Goal: Task Accomplishment & Management: Manage account settings

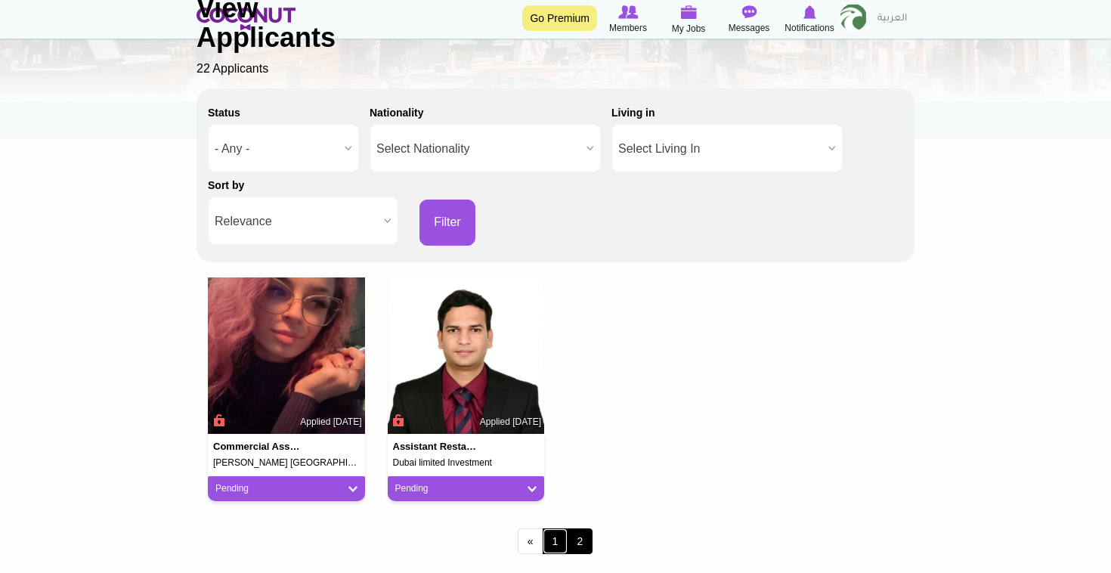
click at [556, 548] on link "1" at bounding box center [555, 541] width 26 height 26
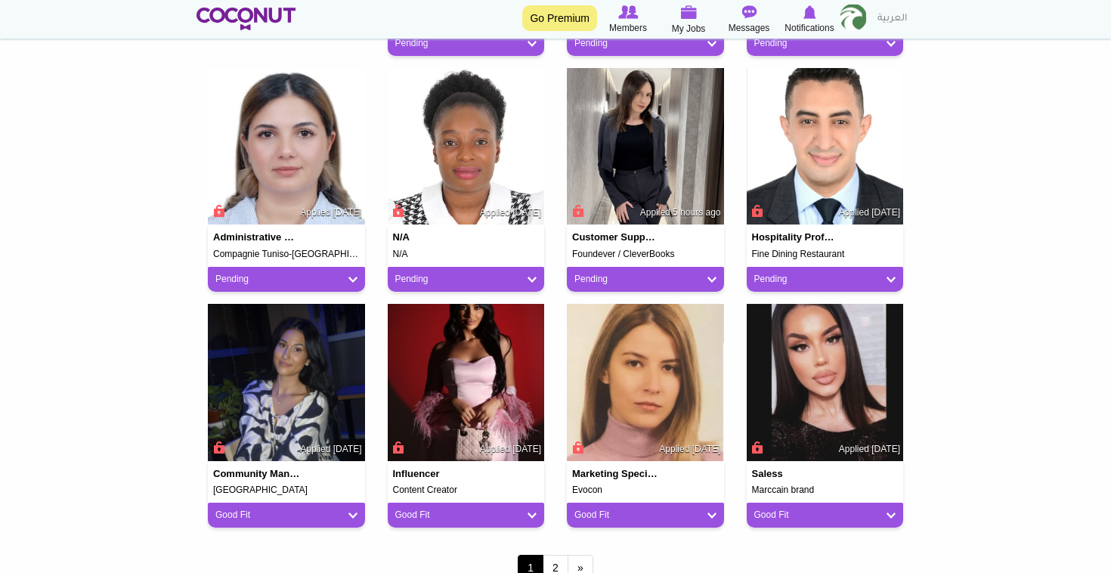
scroll to position [1037, 0]
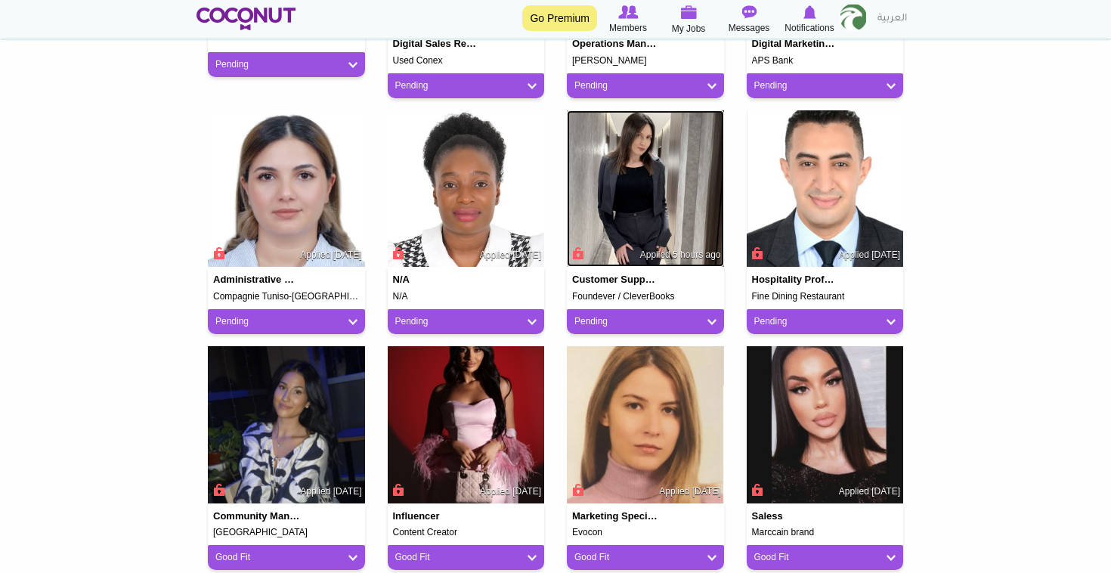
click at [606, 221] on img at bounding box center [645, 188] width 157 height 157
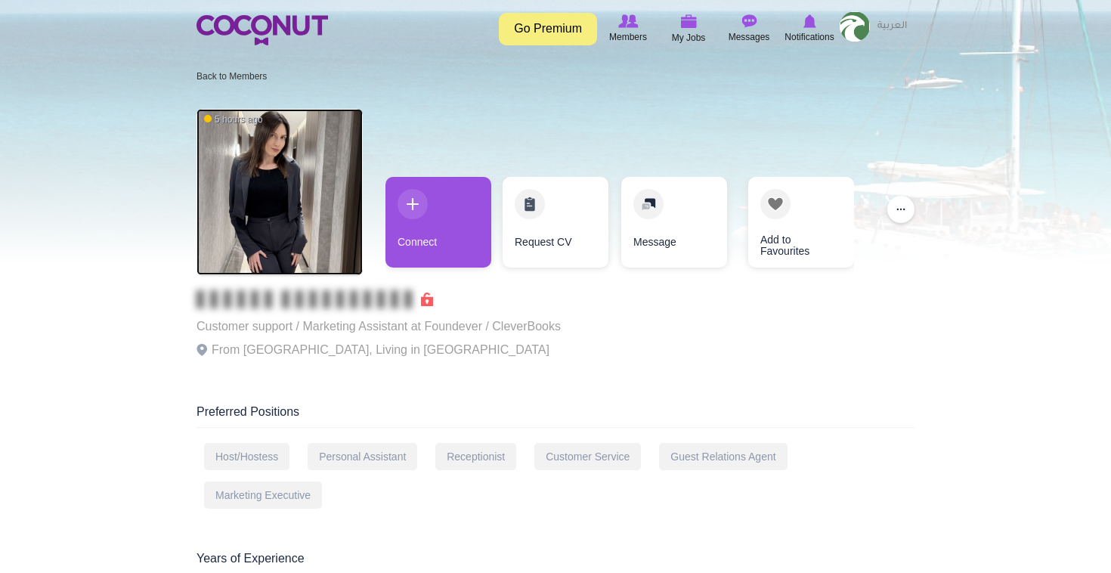
click at [299, 153] on img at bounding box center [279, 192] width 166 height 166
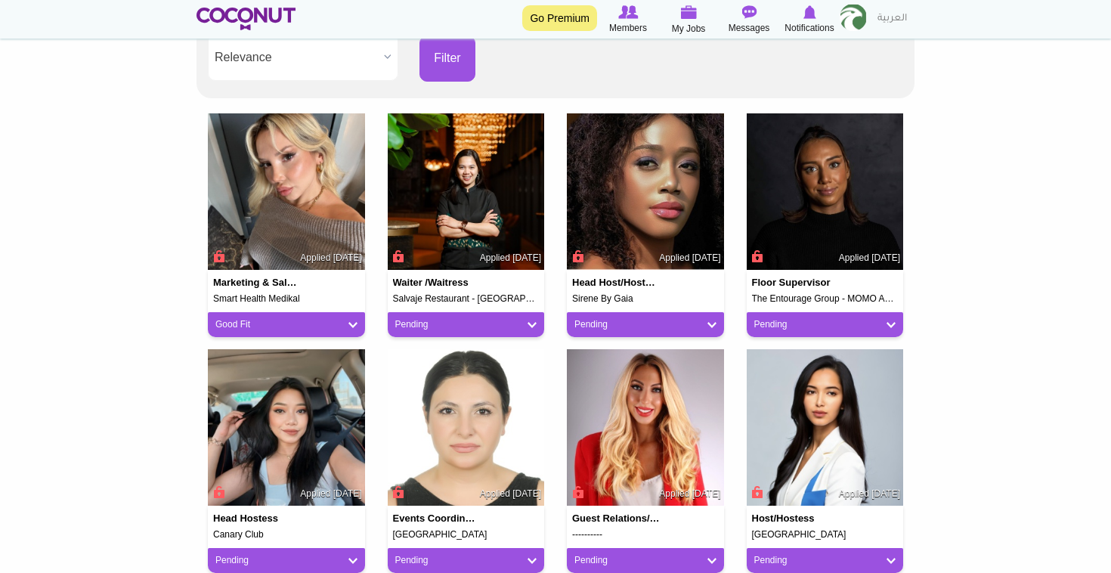
scroll to position [330, 0]
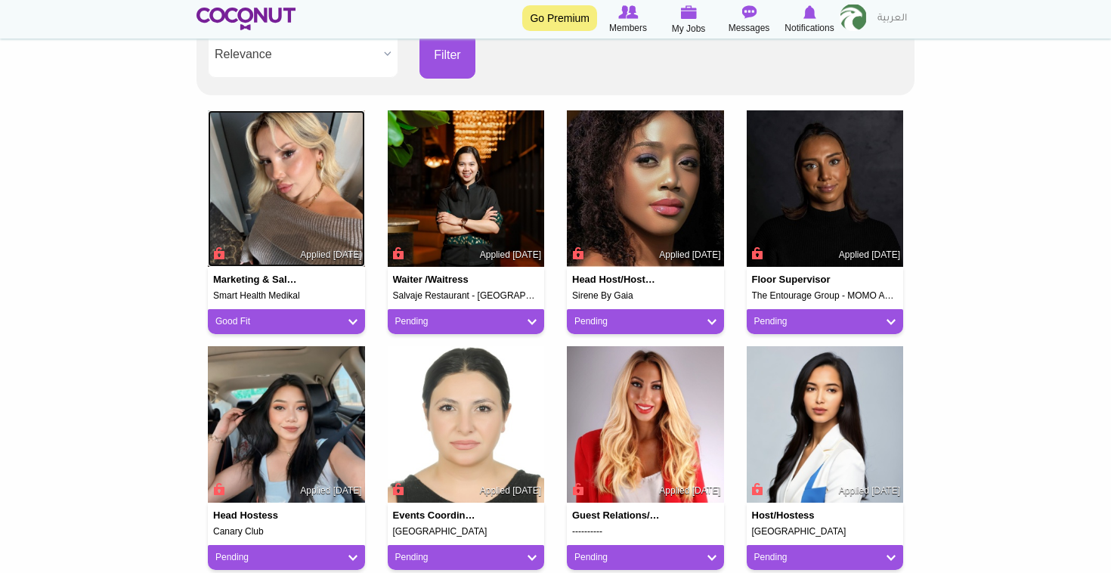
click at [283, 210] on img at bounding box center [286, 188] width 157 height 157
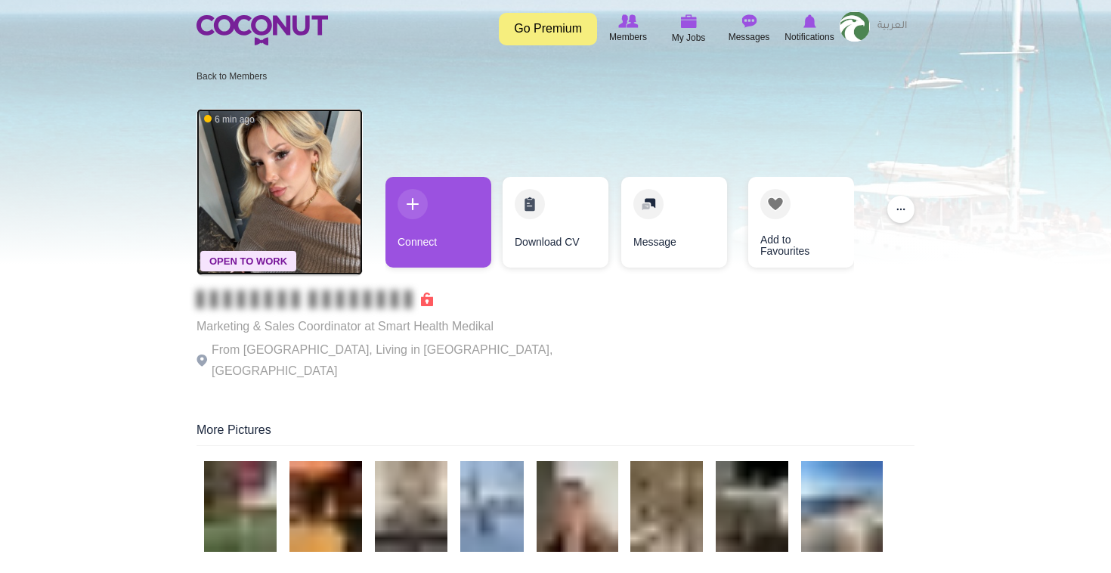
click at [330, 183] on img at bounding box center [279, 192] width 166 height 166
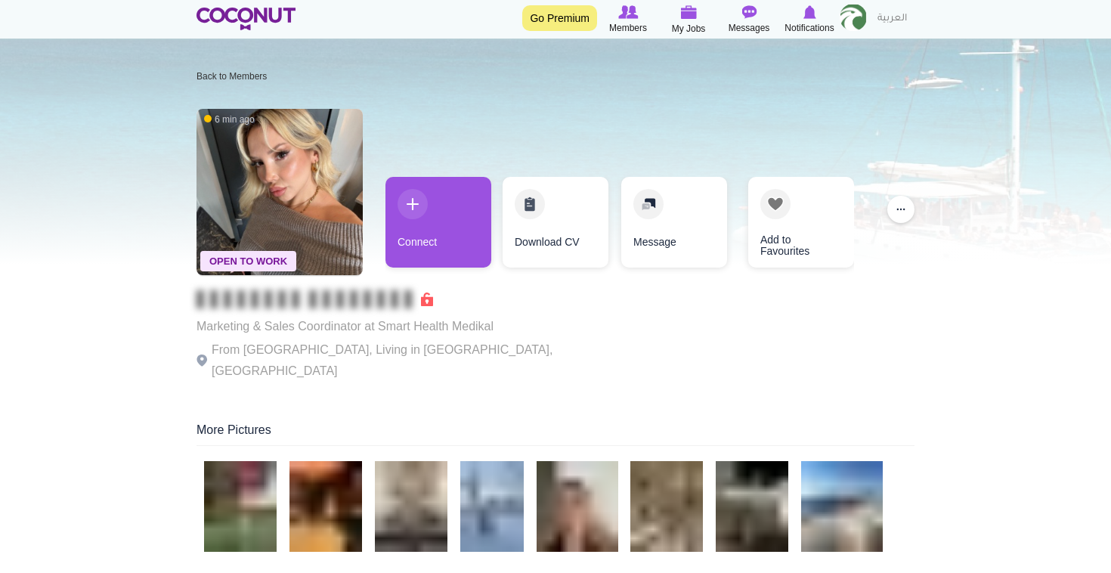
scroll to position [32, 0]
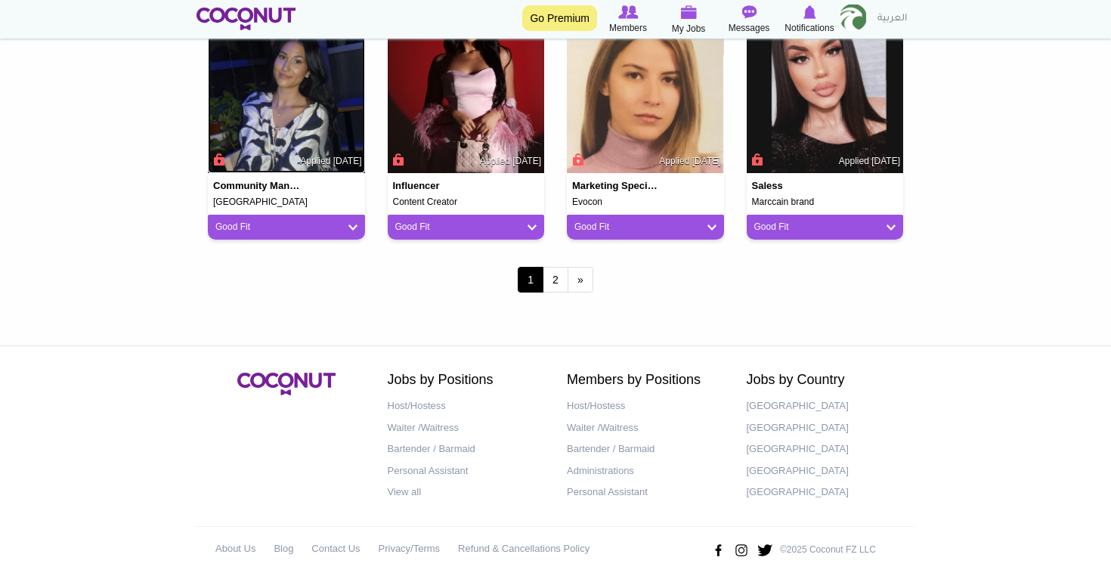
scroll to position [1384, 0]
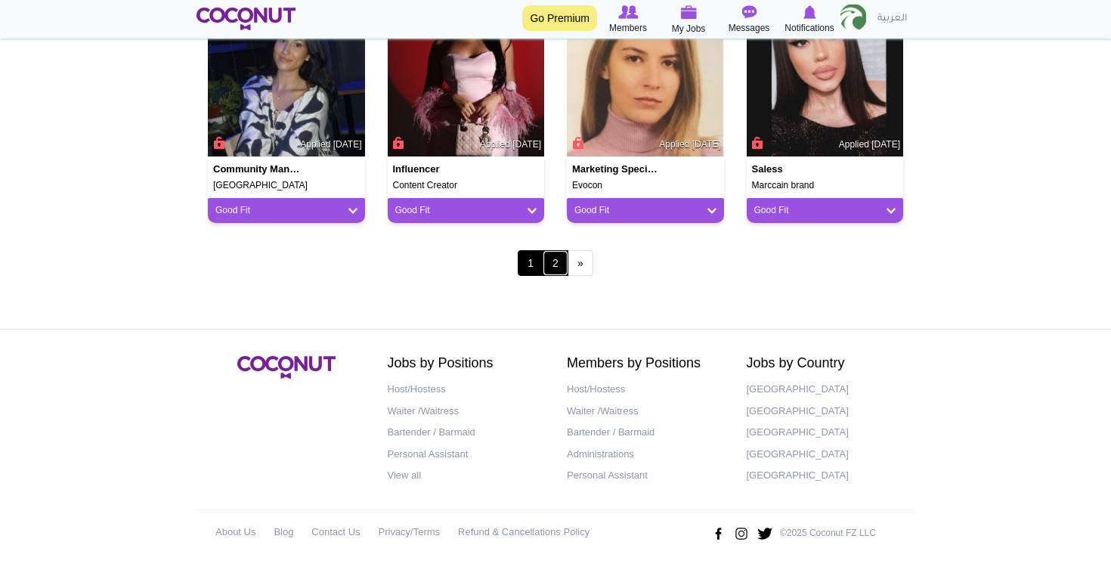
click at [553, 267] on link "2" at bounding box center [555, 263] width 26 height 26
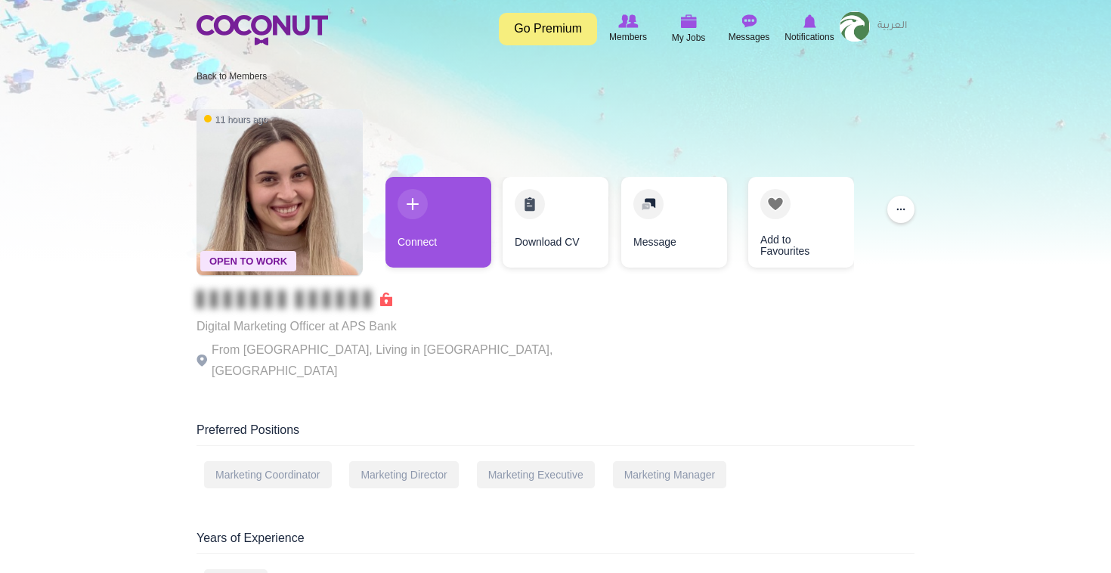
click at [684, 269] on div "Message" at bounding box center [672, 226] width 106 height 98
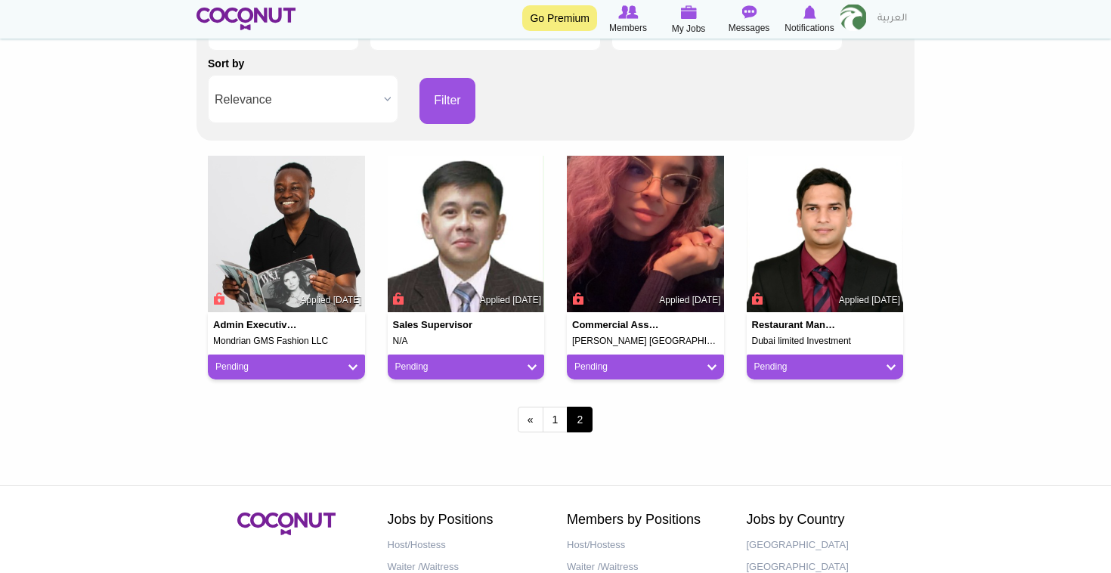
scroll to position [287, 0]
